Goal: Use online tool/utility

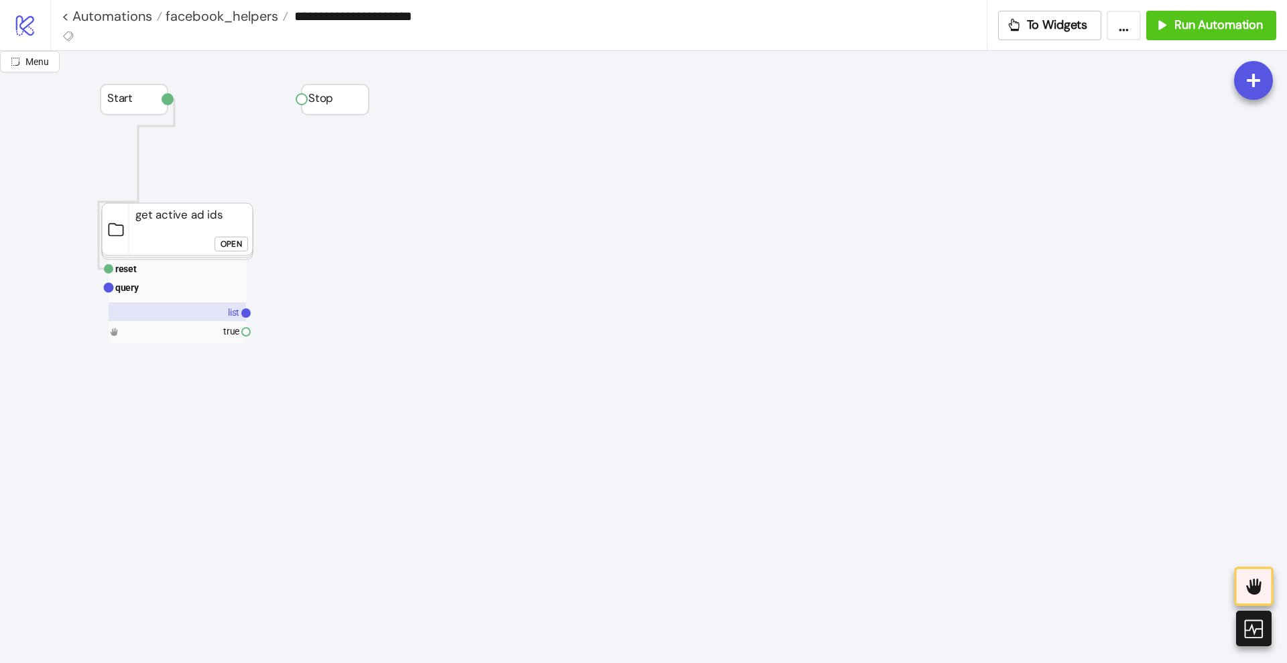
click at [233, 310] on text "list" at bounding box center [233, 312] width 11 height 11
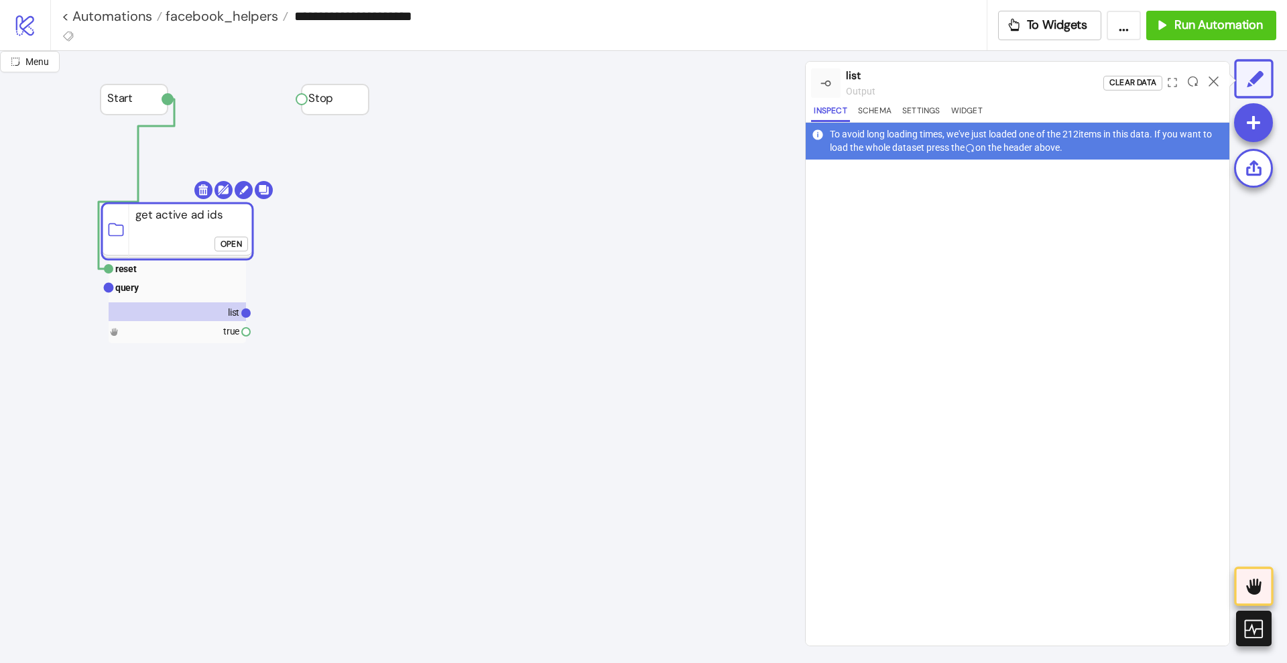
click at [1193, 86] on div at bounding box center [1193, 83] width 21 height 36
click at [1193, 82] on icon at bounding box center [1193, 81] width 10 height 10
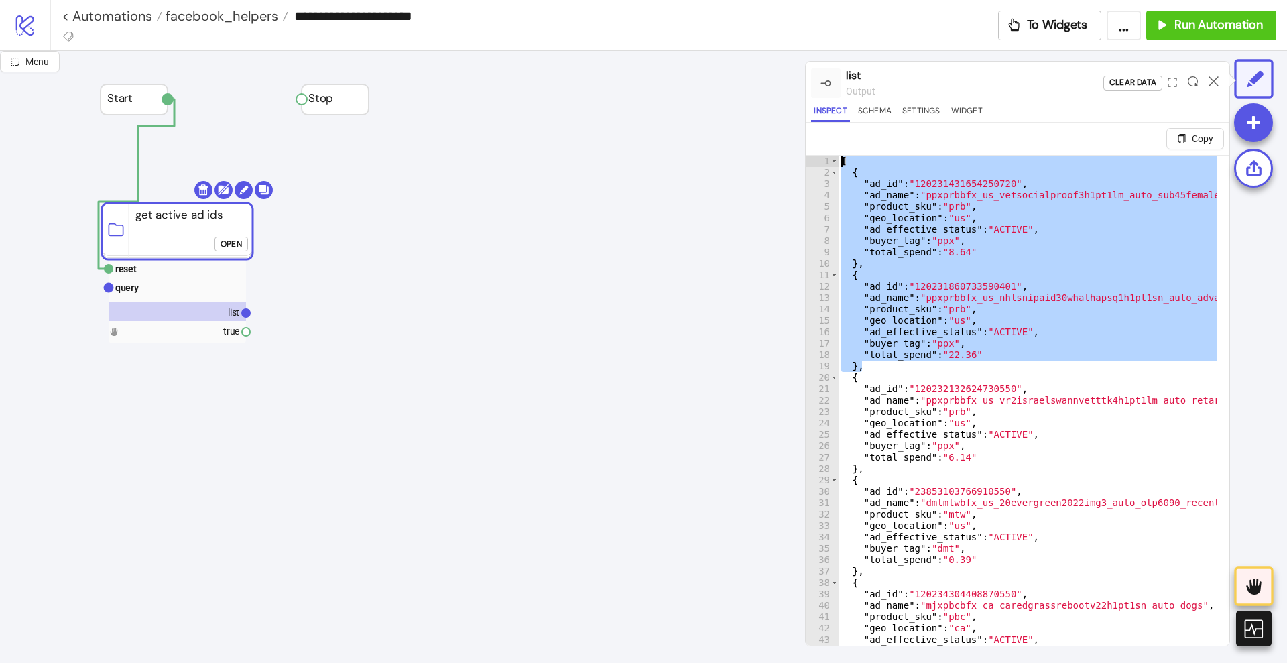
drag, startPoint x: 866, startPoint y: 369, endPoint x: 816, endPoint y: 162, distance: 213.2
click at [816, 162] on div "** 1 2 3 4 5 6 7 8 9 10 11 12 13 14 15 16 17 18 19 20 21 22 23 24 25 26 27 28 2…" at bounding box center [1018, 416] width 424 height 523
click at [896, 371] on div "[ { "ad_id" : "120231431654250720" , "ad_name" : "ppxprbbfx_us_vetsocialproof3h…" at bounding box center [1028, 417] width 378 height 522
type textarea "**"
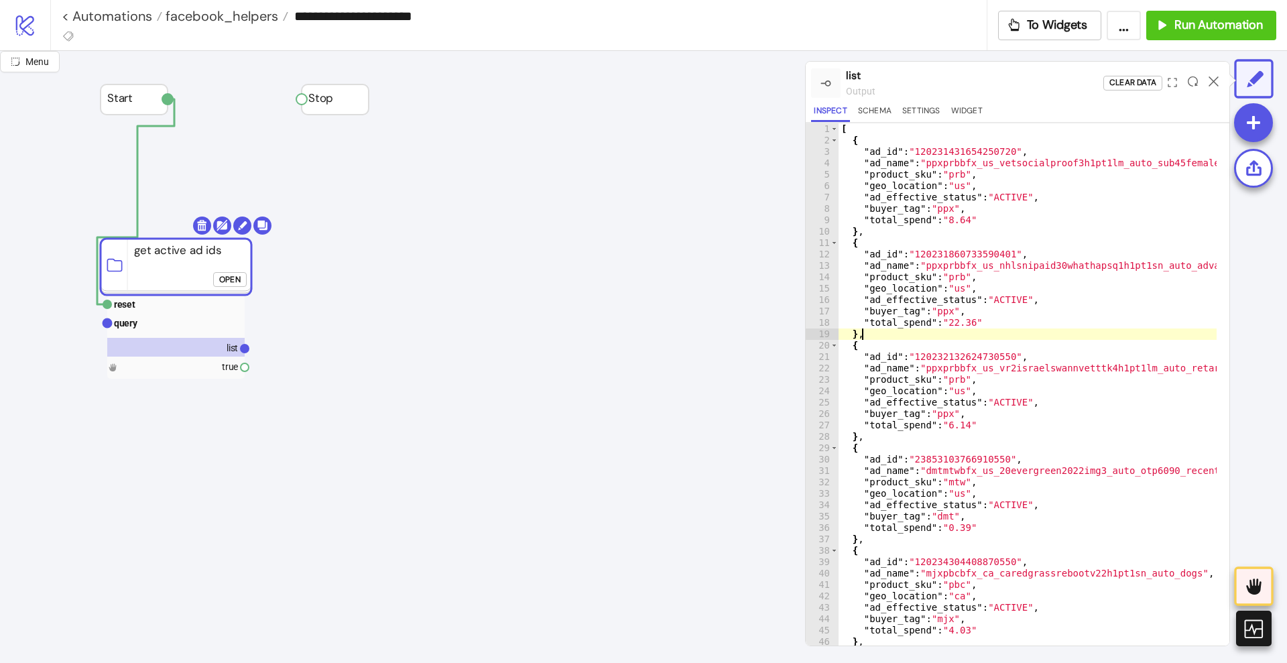
drag, startPoint x: 163, startPoint y: 229, endPoint x: 162, endPoint y: 264, distance: 35.6
click at [162, 264] on rect at bounding box center [176, 267] width 151 height 56
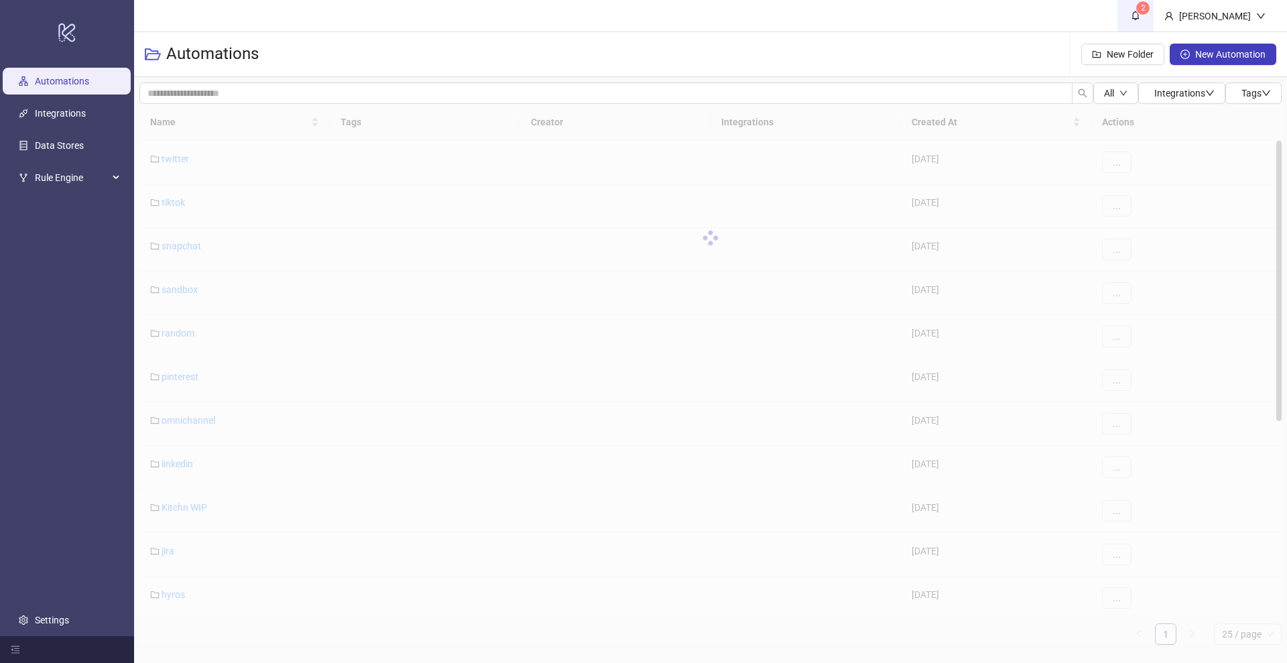
click at [1150, 8] on sup "2" at bounding box center [1143, 7] width 13 height 13
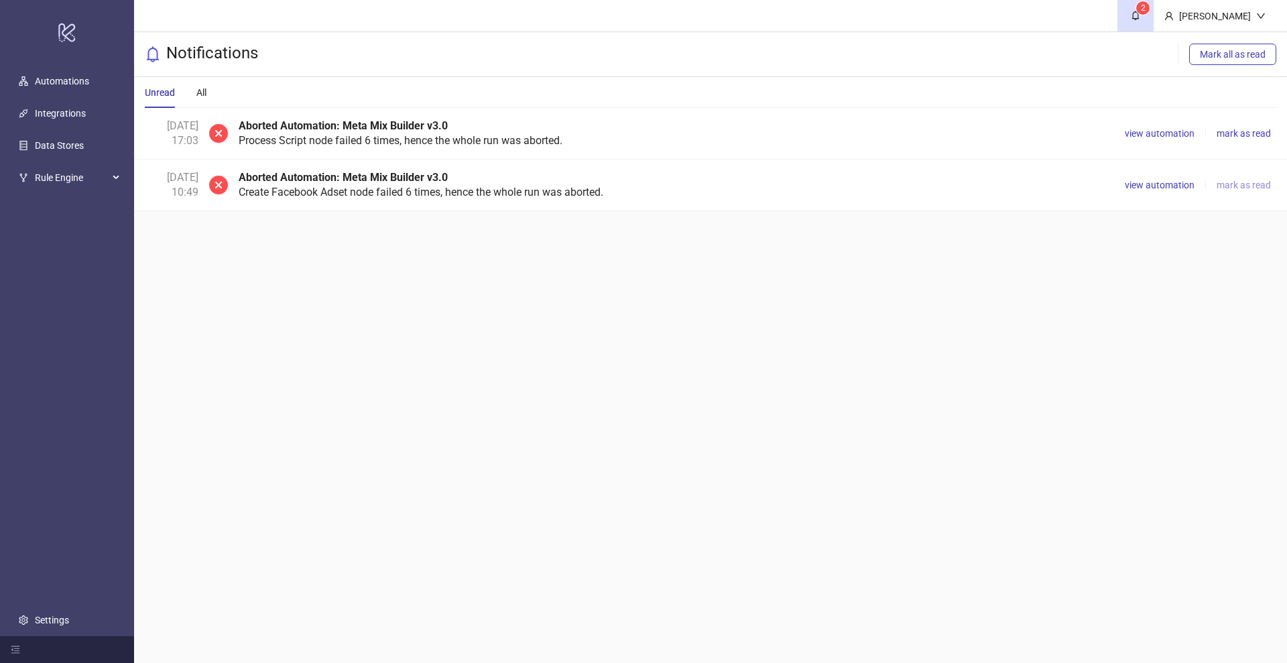
click at [1248, 187] on span "mark as read" at bounding box center [1244, 185] width 54 height 11
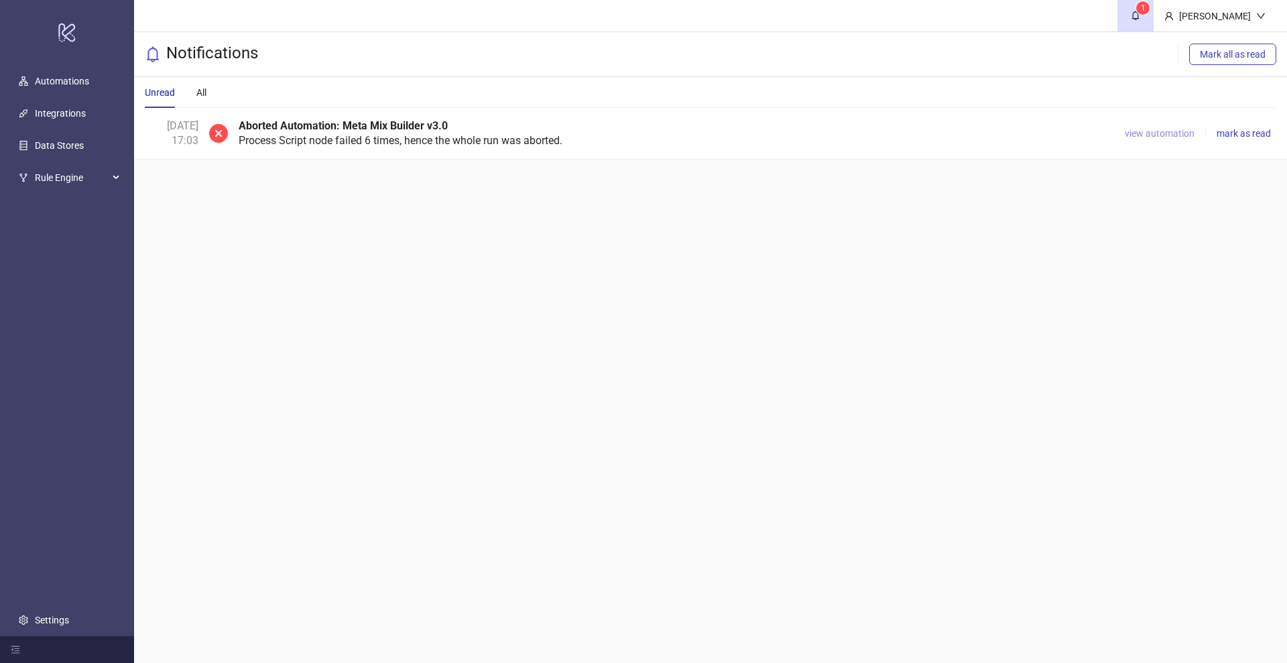
click at [1162, 135] on span "view automation" at bounding box center [1160, 133] width 70 height 11
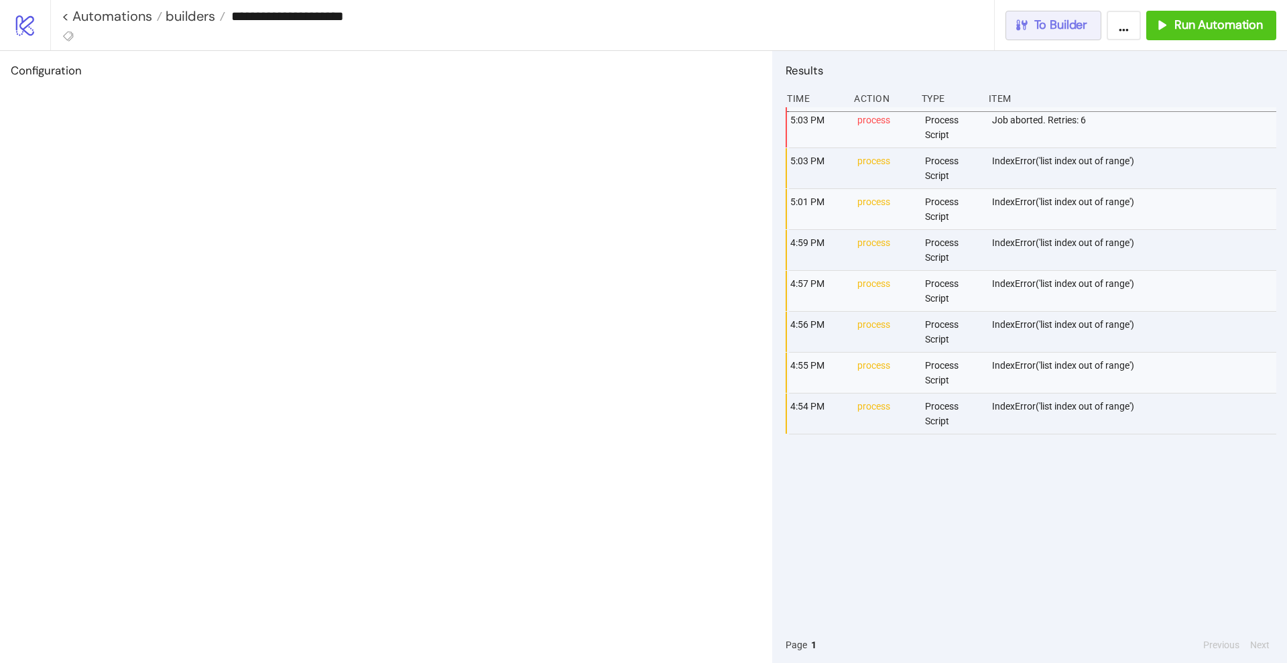
click at [1063, 32] on span "To Builder" at bounding box center [1062, 24] width 54 height 15
